Goal: Obtain resource: Download file/media

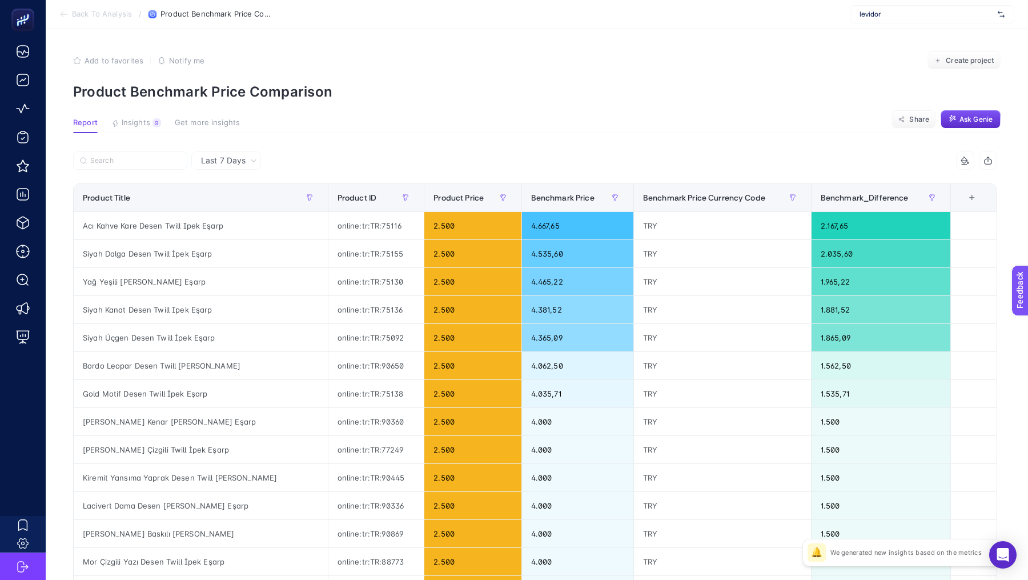
click at [893, 21] on div "levidor" at bounding box center [932, 14] width 164 height 18
type input "he-qa"
click at [877, 37] on span "[DOMAIN_NAME]" at bounding box center [885, 37] width 53 height 9
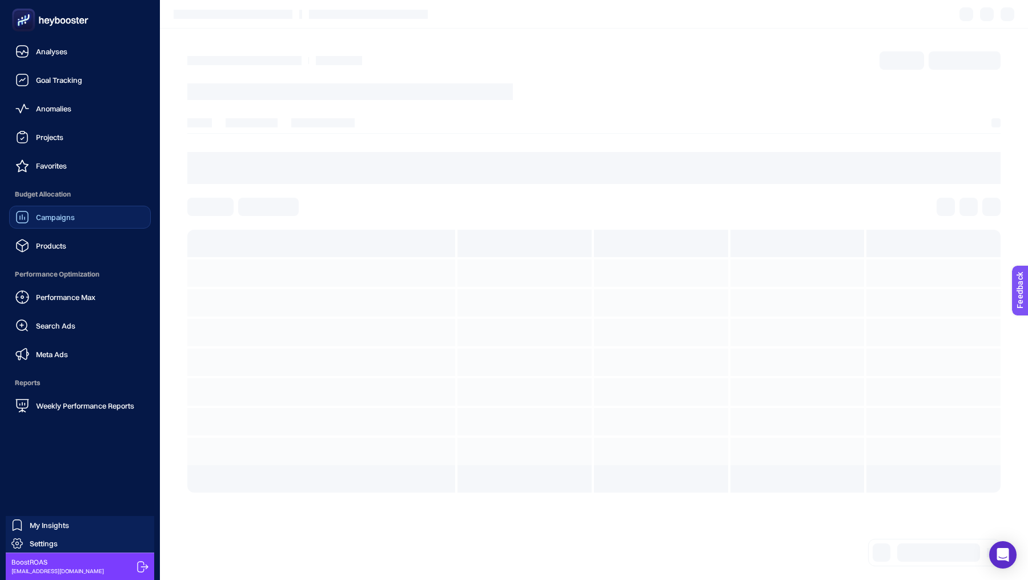
click at [45, 227] on link "Campaigns" at bounding box center [80, 217] width 142 height 23
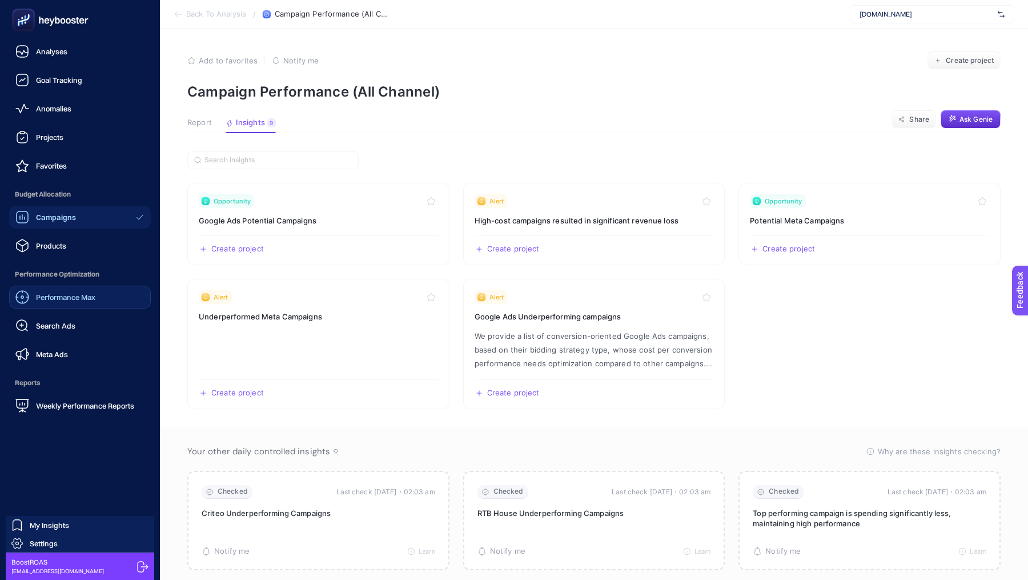
click at [61, 303] on div "Performance Max" at bounding box center [55, 297] width 80 height 14
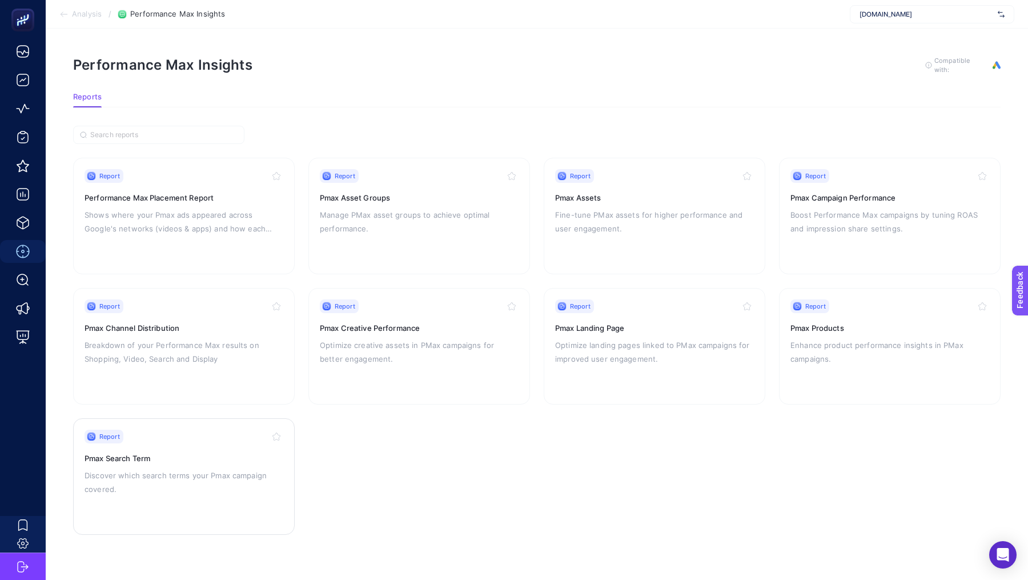
click at [191, 464] on div "Report Pmax Search Term Discover which search terms your Pmax campaign covered." at bounding box center [184, 476] width 199 height 94
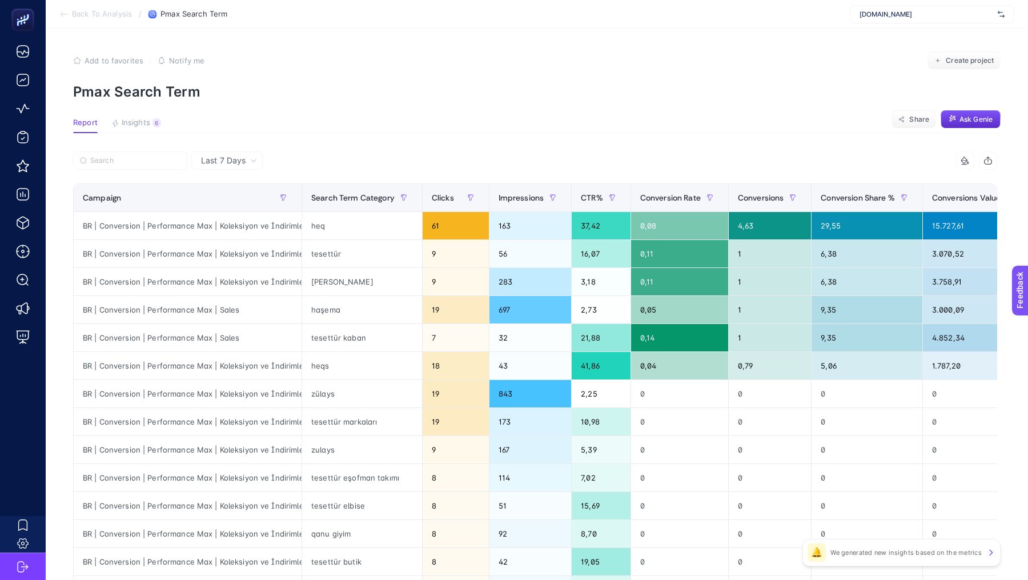
click at [232, 168] on div "Last 7 Days" at bounding box center [226, 160] width 71 height 18
click at [228, 200] on li "Last 30 Days" at bounding box center [227, 205] width 65 height 21
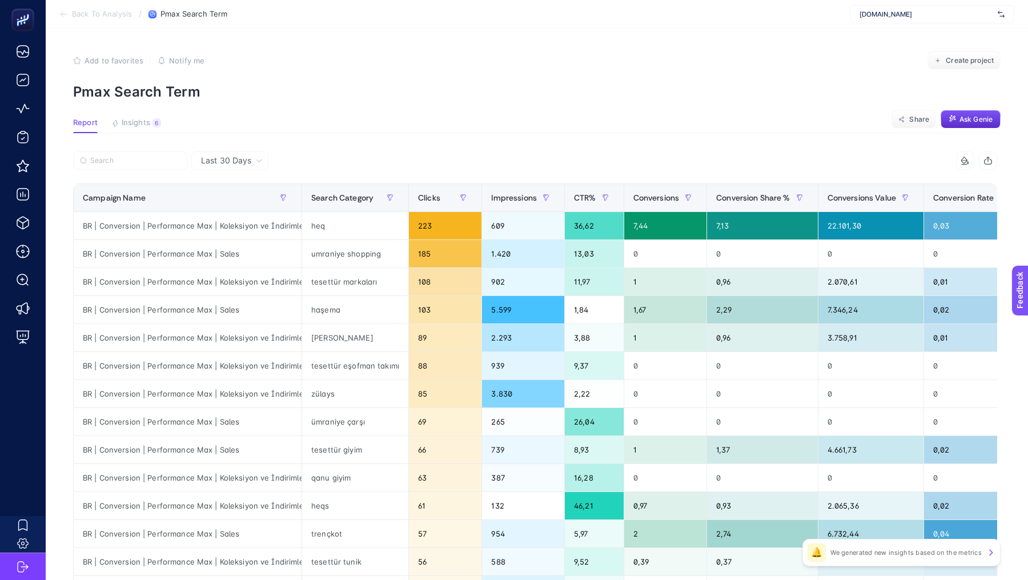
click at [988, 164] on icon "button" at bounding box center [987, 161] width 7 height 5
